Goal: Task Accomplishment & Management: Complete application form

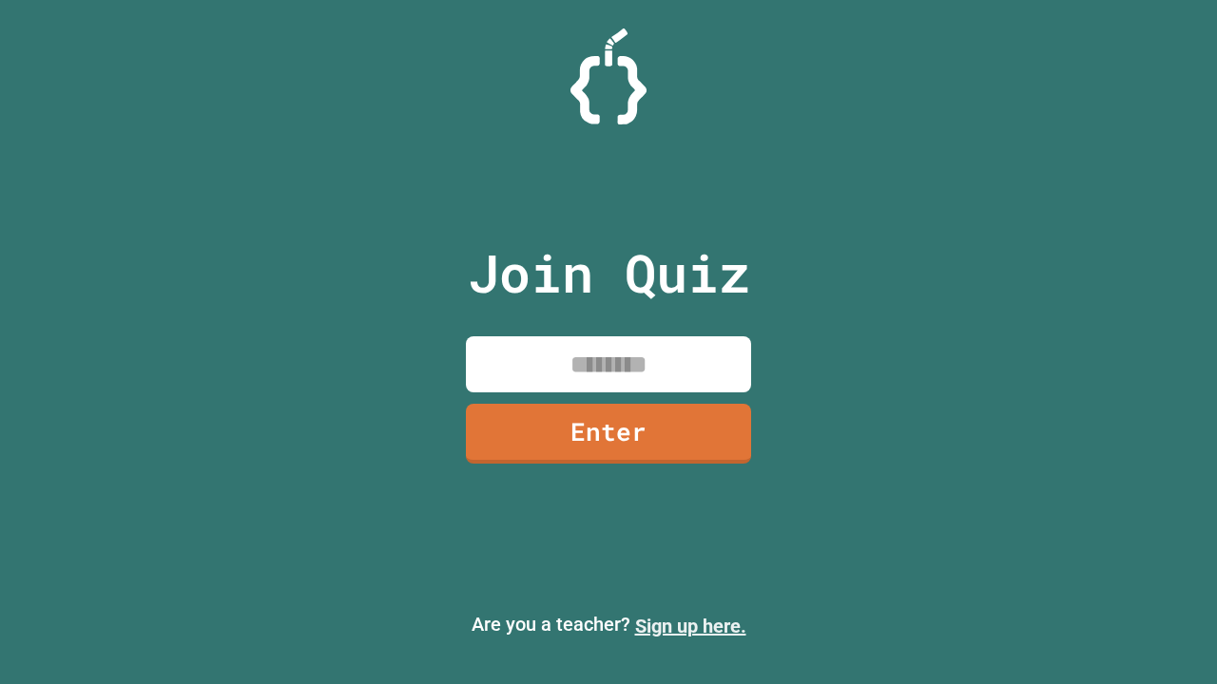
click at [690, 626] on link "Sign up here." at bounding box center [690, 626] width 111 height 23
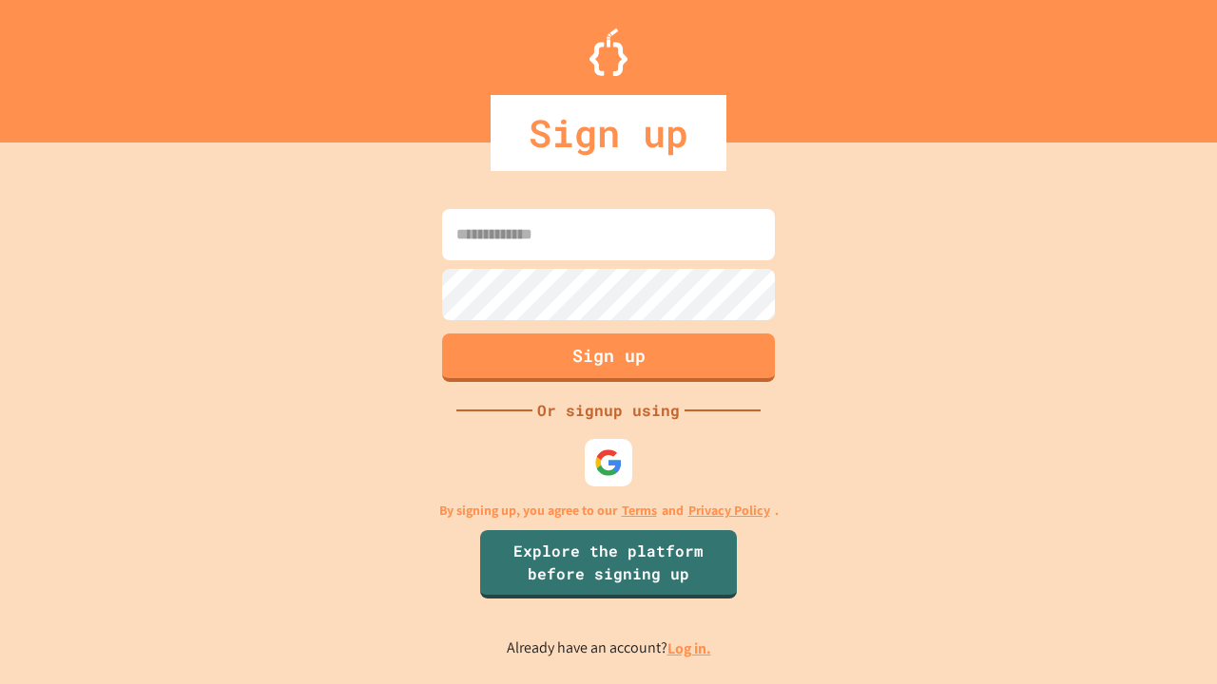
click at [690, 648] on link "Log in." at bounding box center [689, 649] width 44 height 20
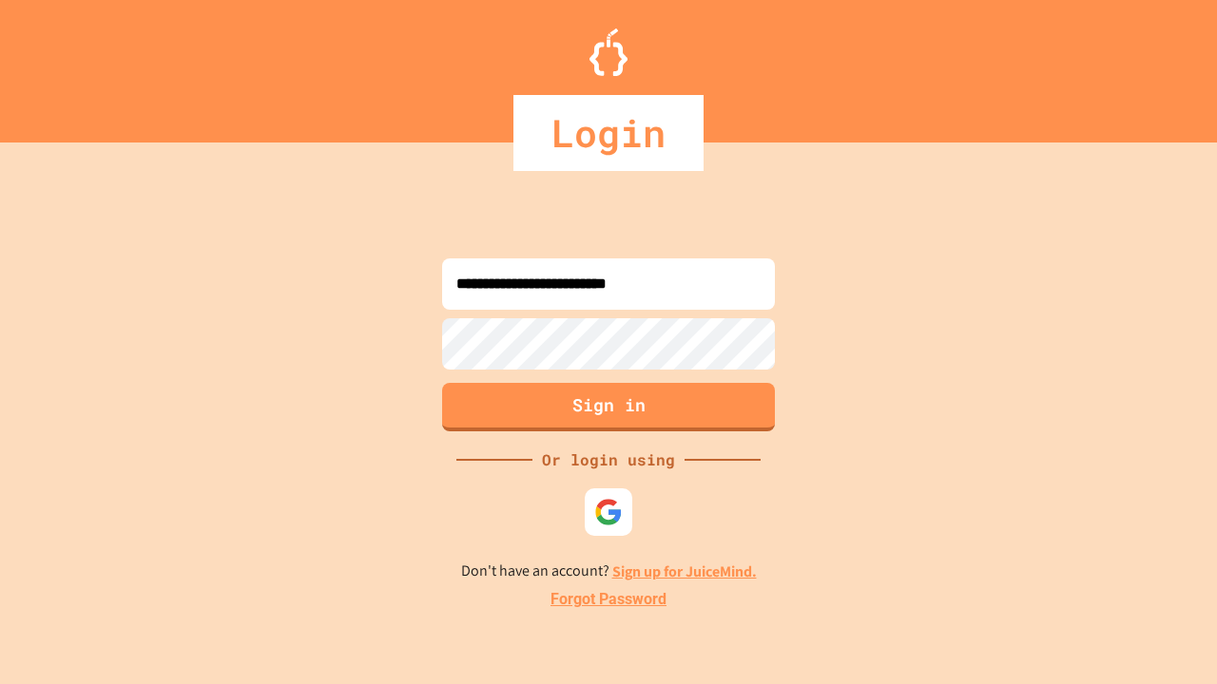
type input "**********"
